Goal: Navigation & Orientation: Find specific page/section

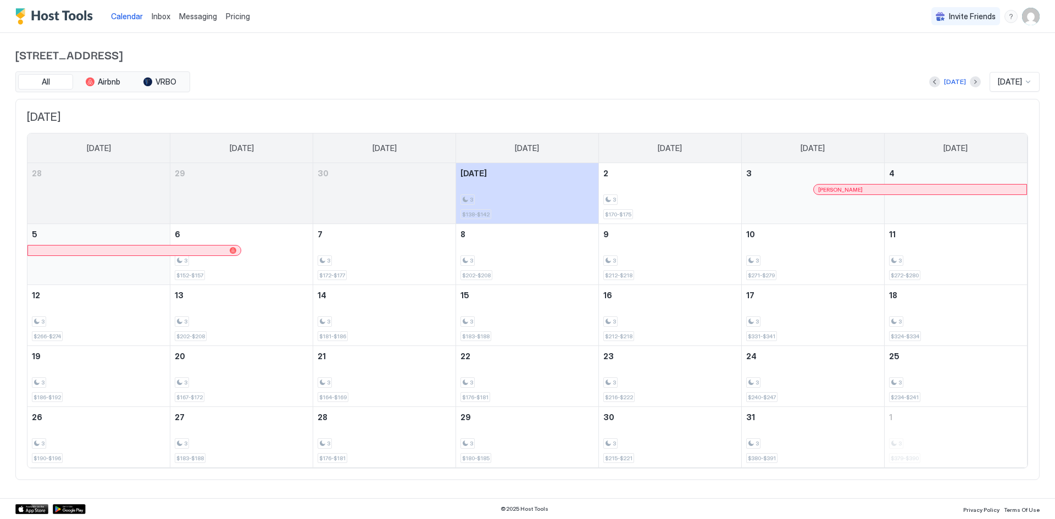
click at [157, 15] on span "Inbox" at bounding box center [161, 16] width 19 height 9
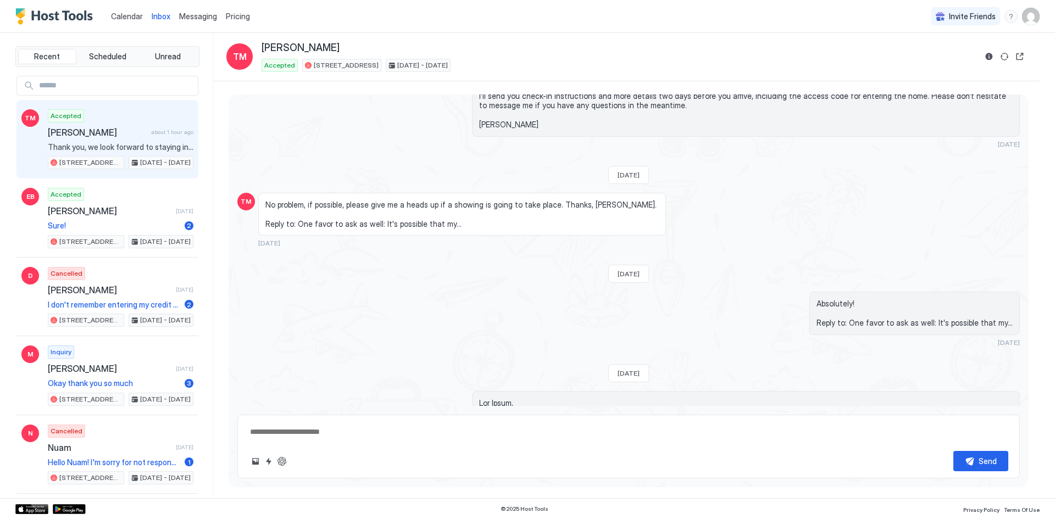
scroll to position [549, 0]
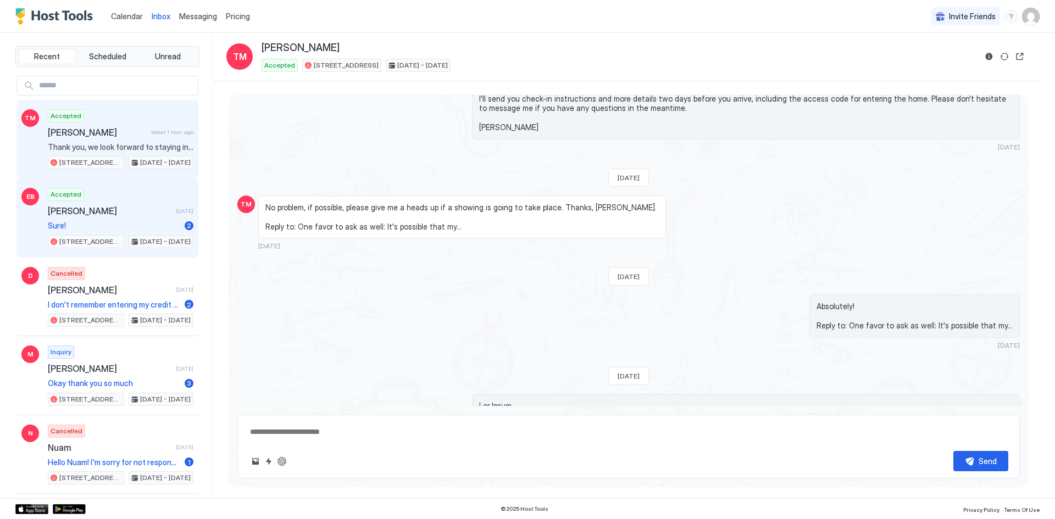
click at [129, 217] on div "Accepted [PERSON_NAME] [DATE] Sure! 2 6424 Rifle Circle [DATE] - [DATE]" at bounding box center [121, 218] width 146 height 60
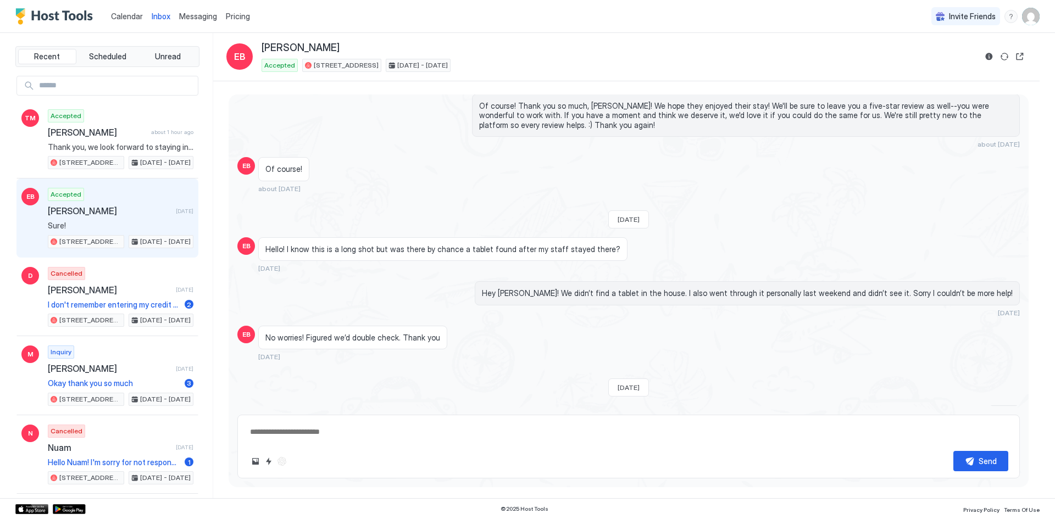
scroll to position [1662, 0]
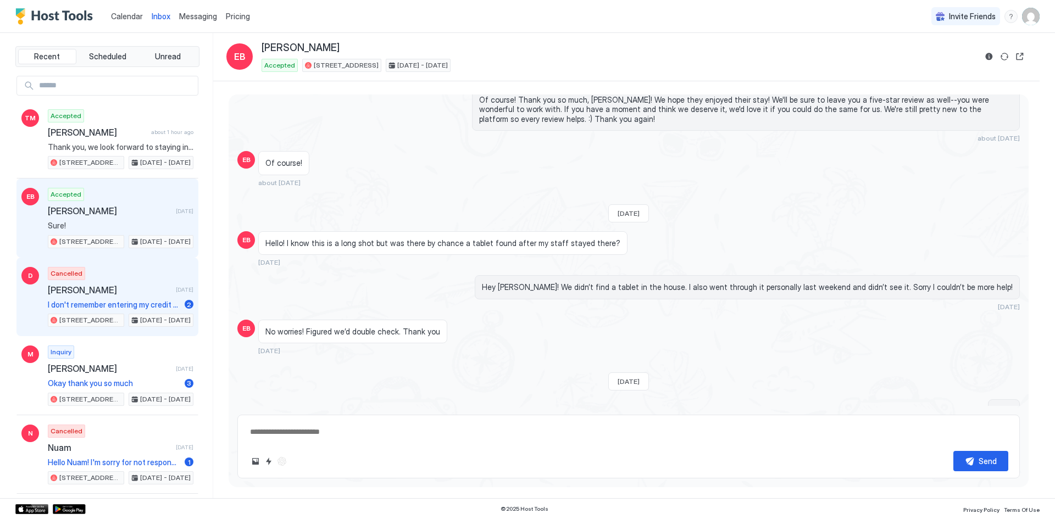
click at [141, 295] on span "[PERSON_NAME]" at bounding box center [110, 290] width 124 height 11
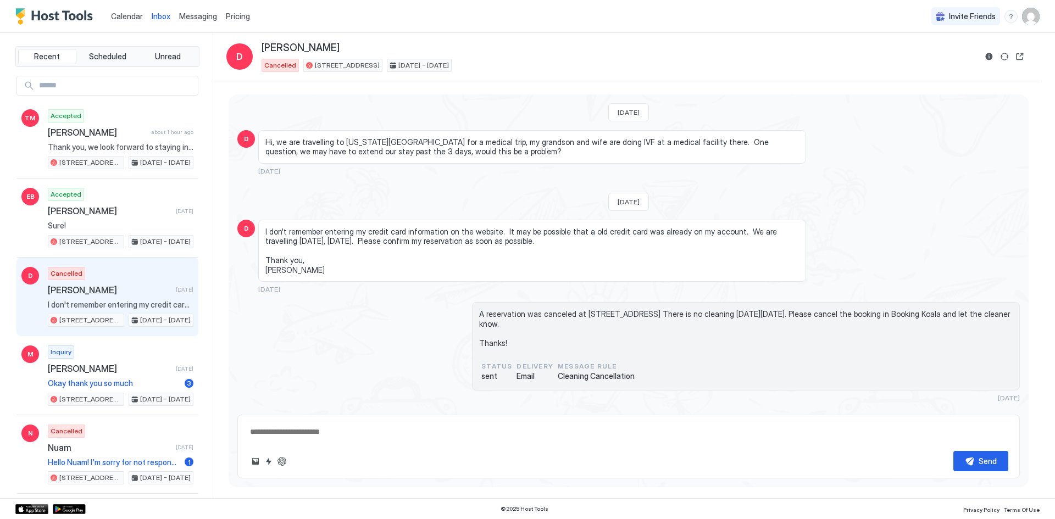
click at [124, 16] on span "Calendar" at bounding box center [127, 16] width 32 height 9
